Goal: Task Accomplishment & Management: Use online tool/utility

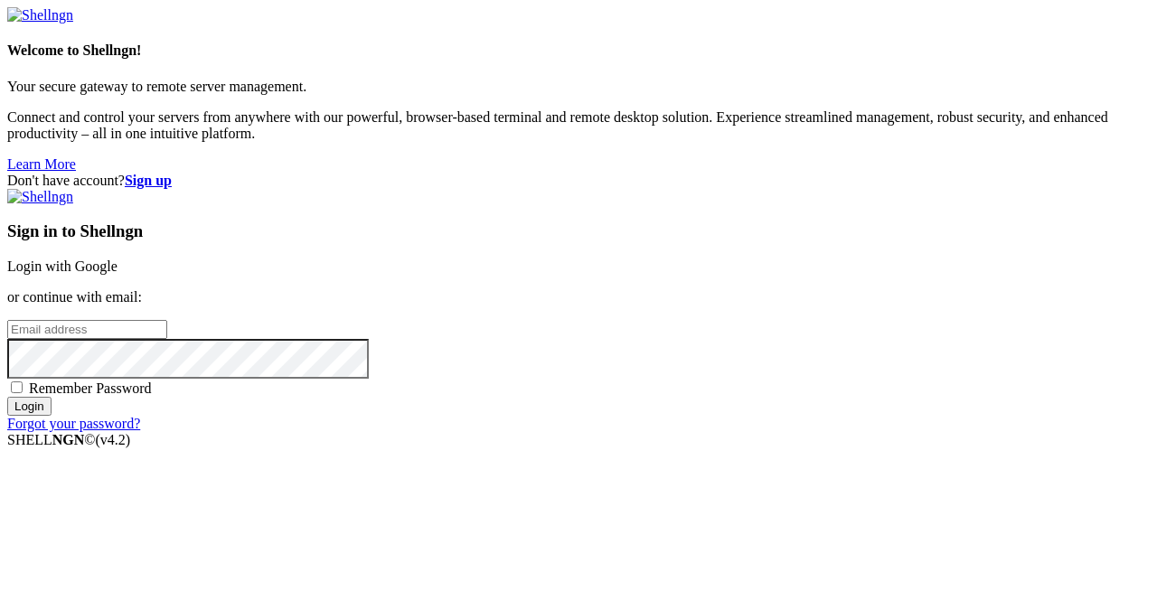
click at [117, 258] on link "Login with Google" at bounding box center [62, 265] width 110 height 15
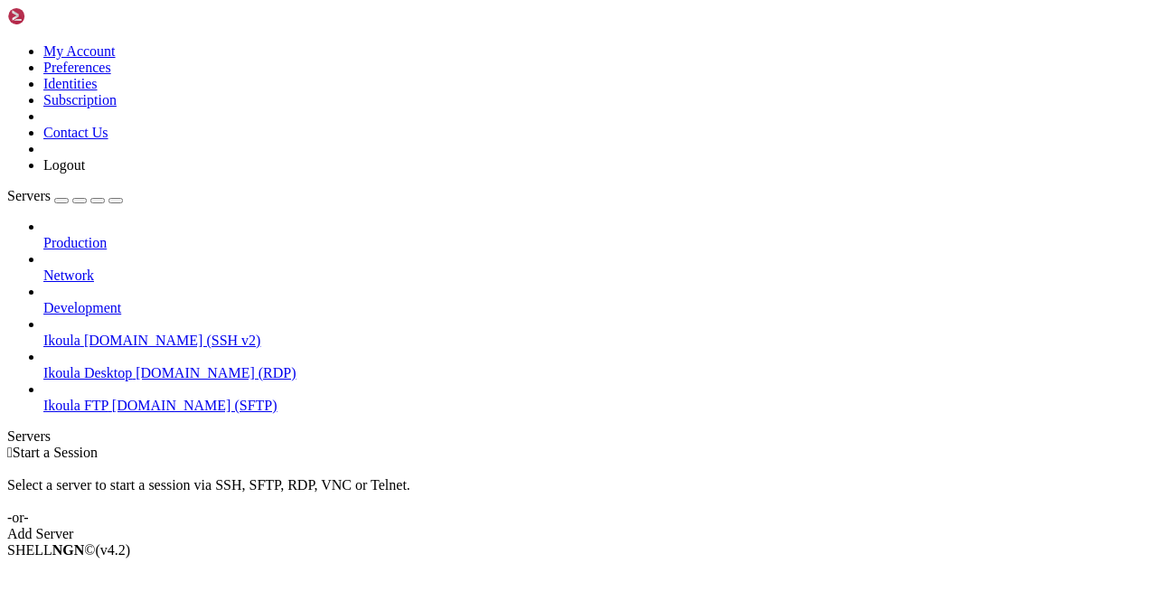
click at [76, 333] on span "Ikoula" at bounding box center [61, 340] width 37 height 15
click at [178, 573] on li "Connect" at bounding box center [125, 581] width 164 height 16
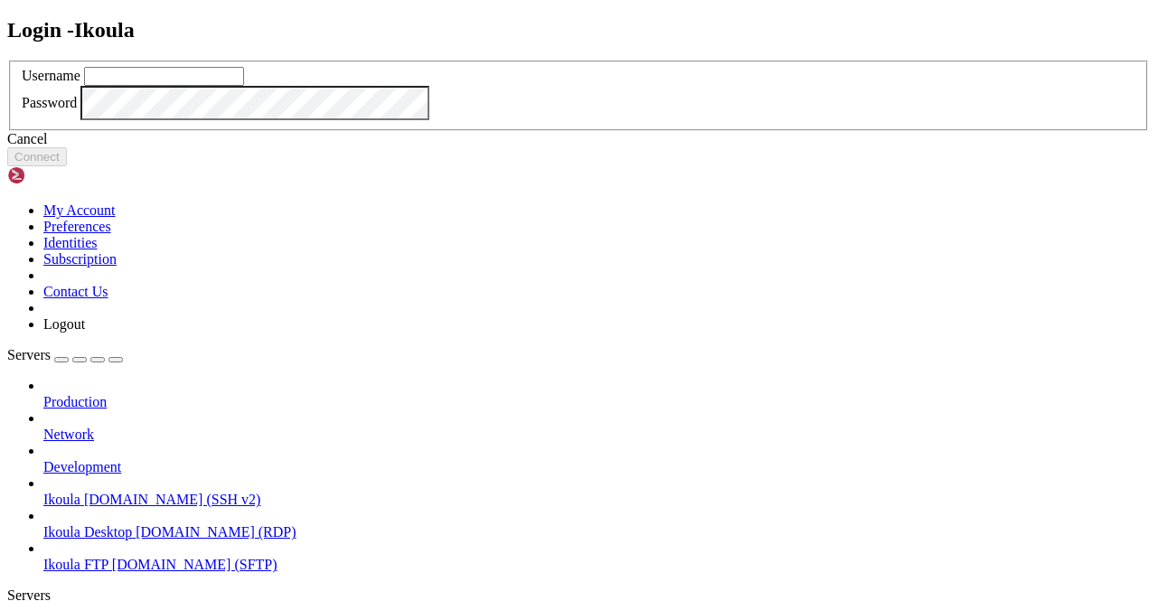
click at [244, 86] on input "text" at bounding box center [164, 76] width 160 height 19
type input "plb"
click button "Connect" at bounding box center [37, 156] width 60 height 19
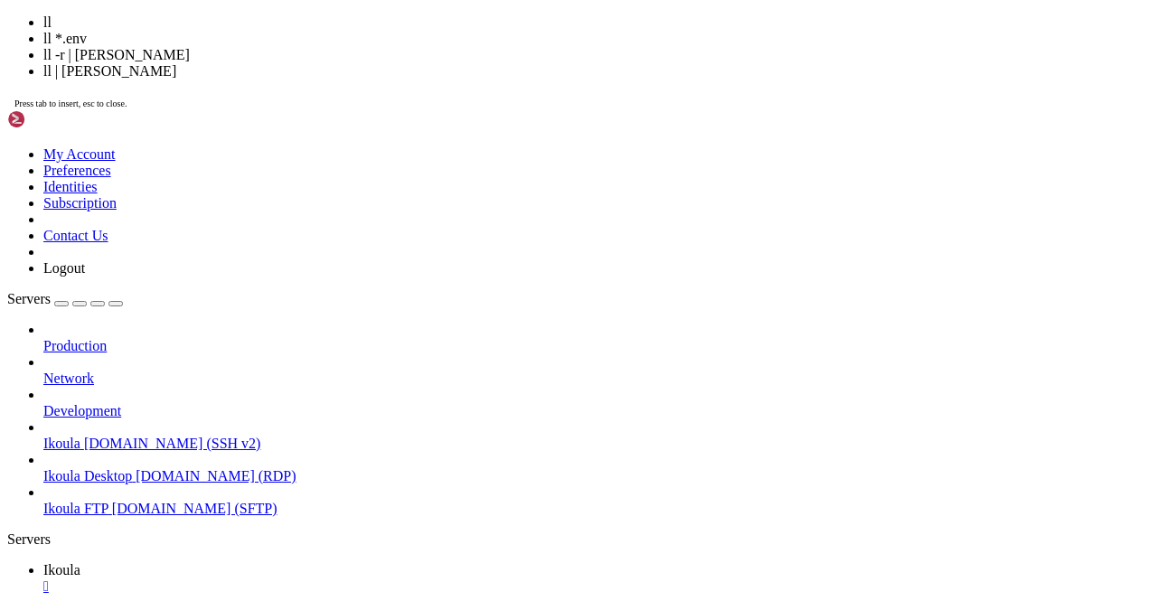
scroll to position [522, 0]
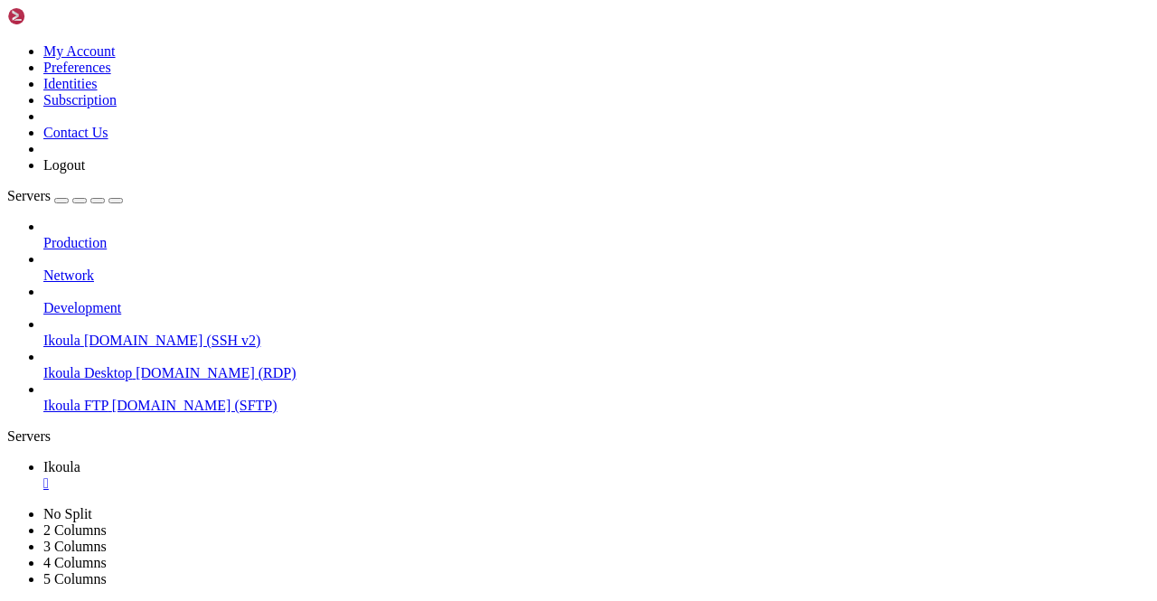
scroll to position [8, 2]
